Goal: Task Accomplishment & Management: Use online tool/utility

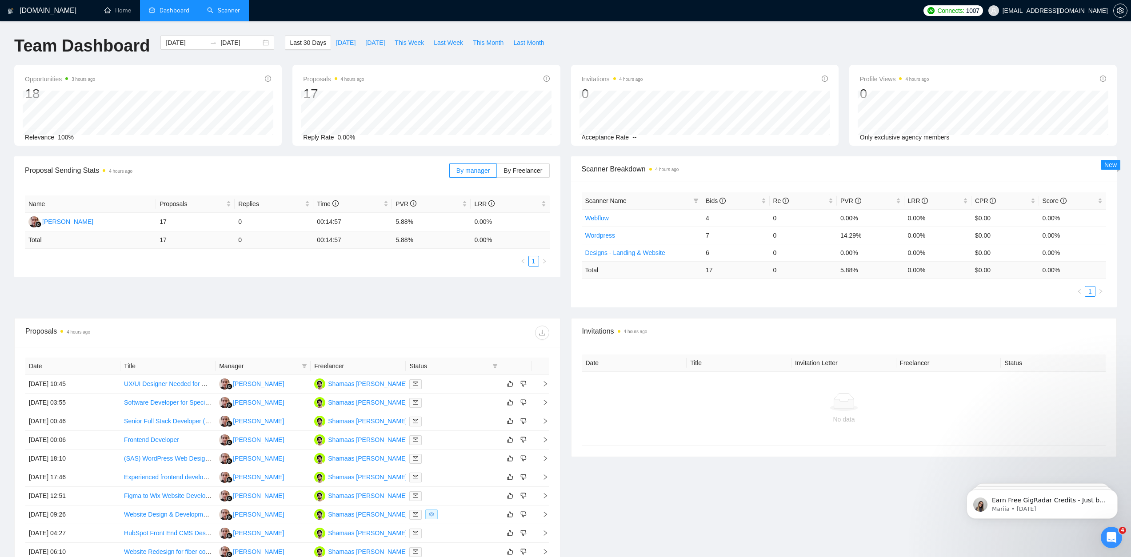
click at [218, 10] on link "Scanner" at bounding box center [223, 11] width 33 height 8
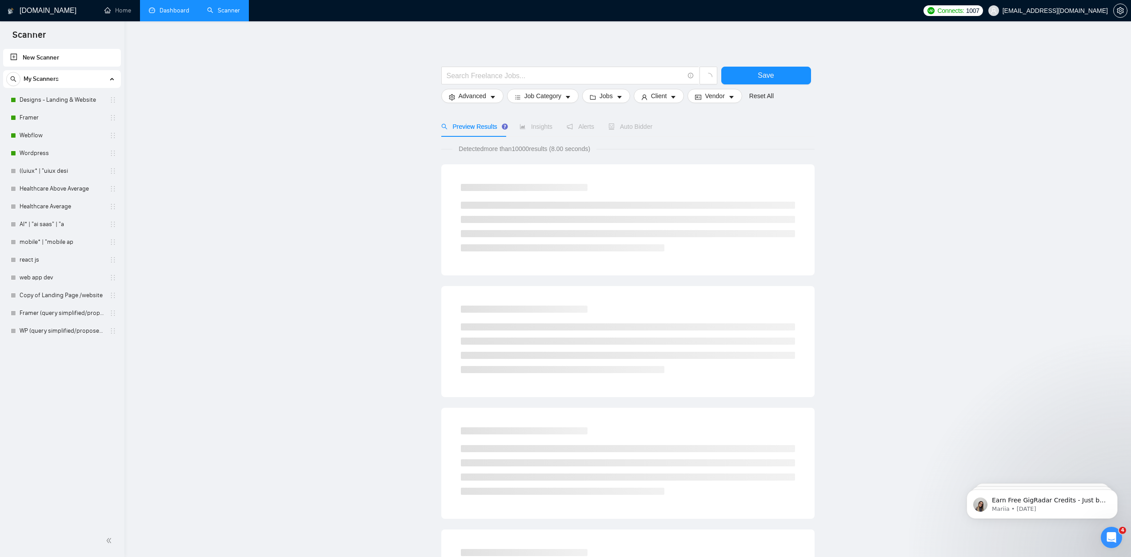
click at [171, 11] on link "Dashboard" at bounding box center [169, 11] width 40 height 8
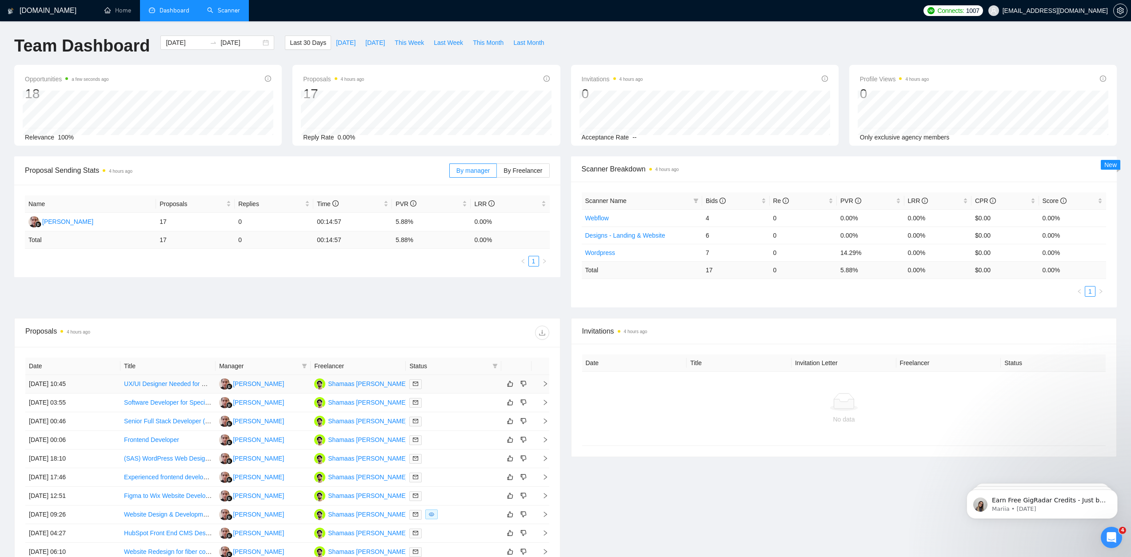
click at [62, 389] on td "[DATE] 10:45" at bounding box center [72, 384] width 95 height 19
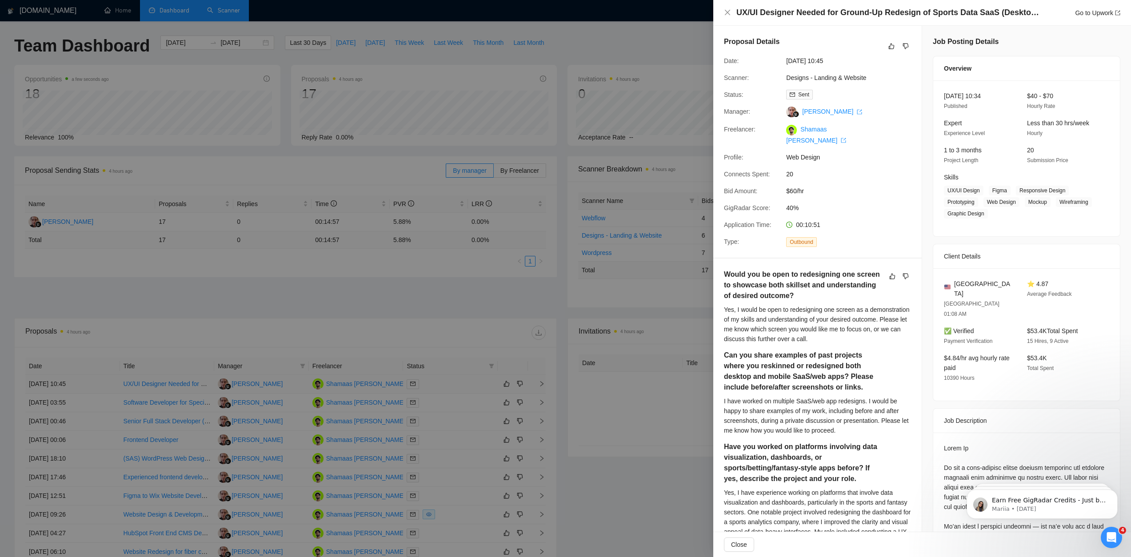
click at [62, 389] on div at bounding box center [565, 278] width 1131 height 557
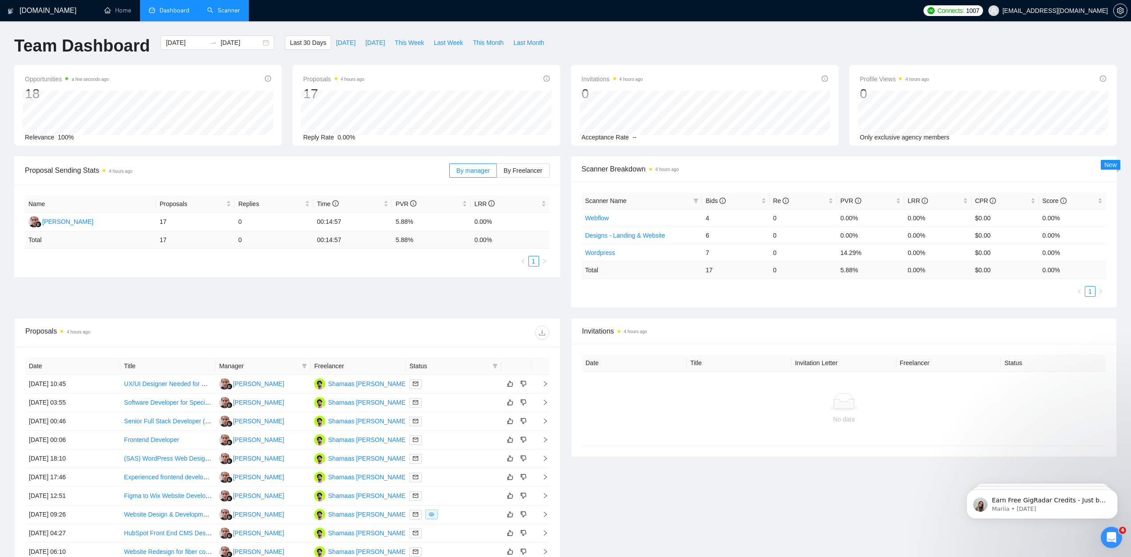
click at [231, 14] on link "Scanner" at bounding box center [223, 11] width 33 height 8
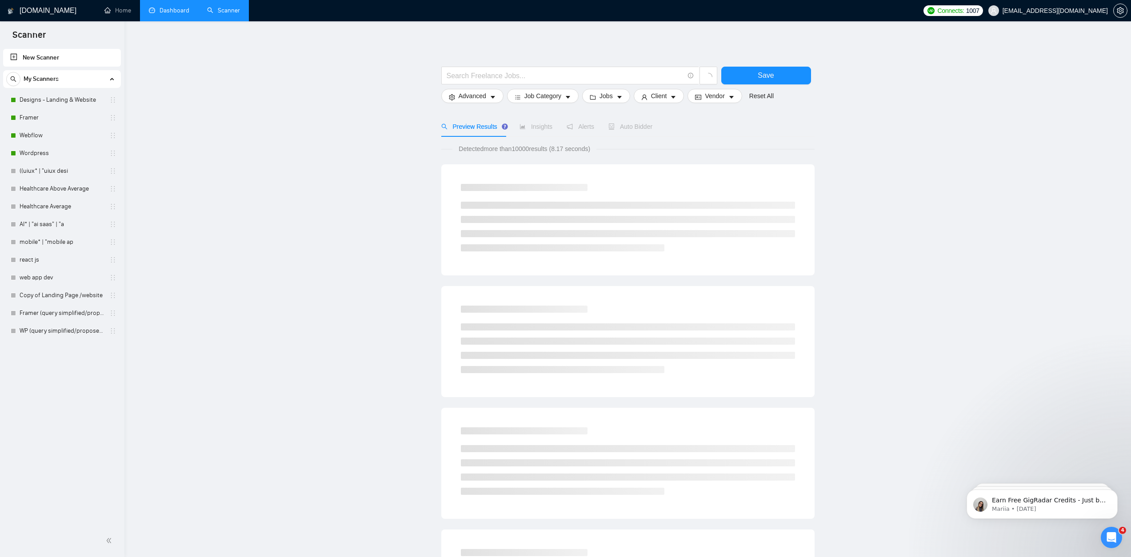
click at [169, 11] on link "Dashboard" at bounding box center [169, 11] width 40 height 8
